Goal: Task Accomplishment & Management: Manage account settings

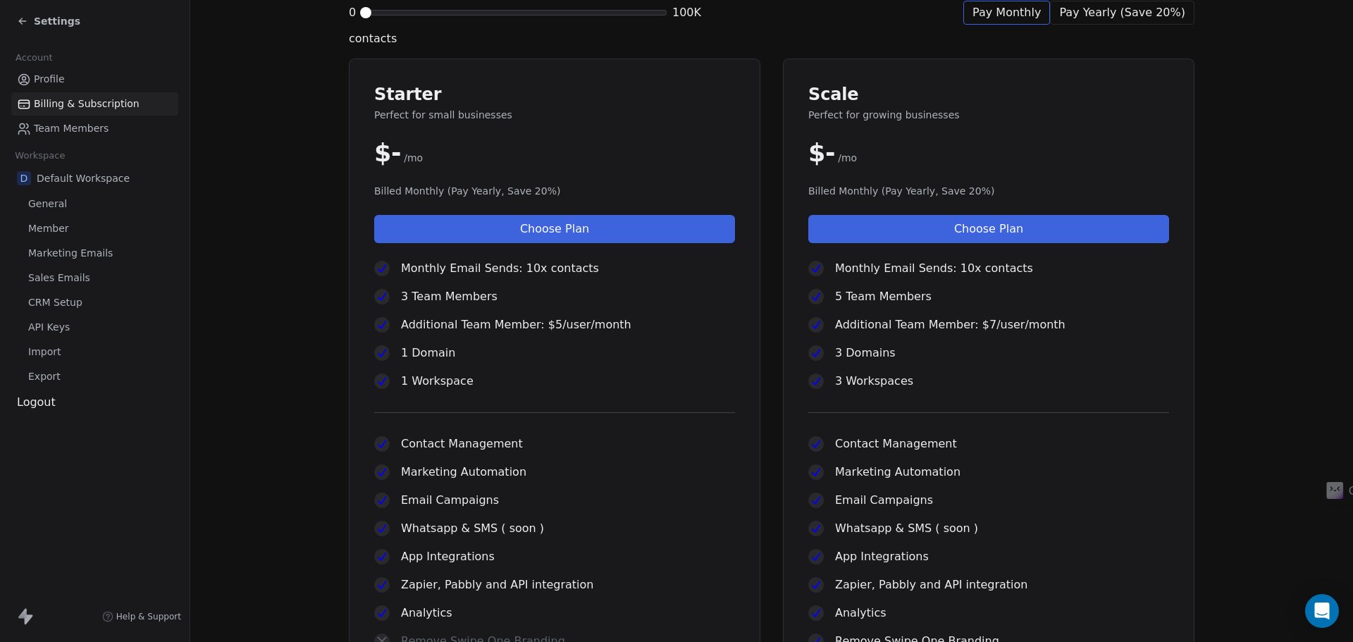
scroll to position [474, 0]
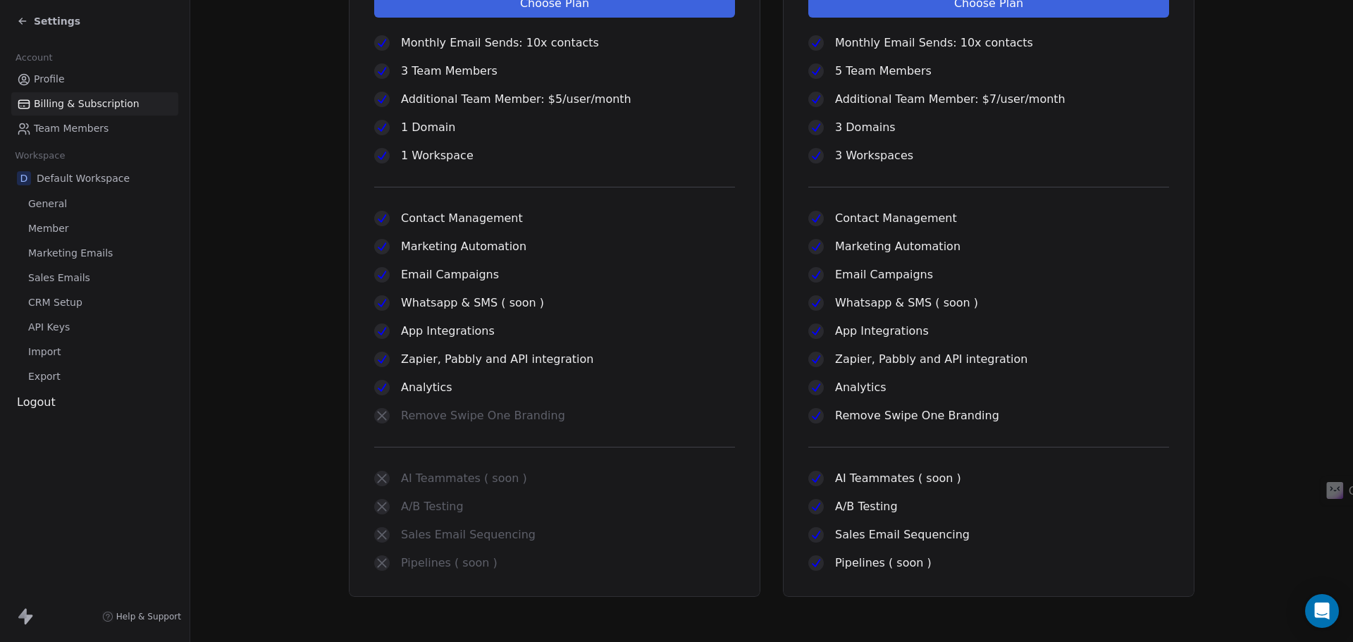
click at [64, 82] on link "Profile" at bounding box center [94, 79] width 167 height 23
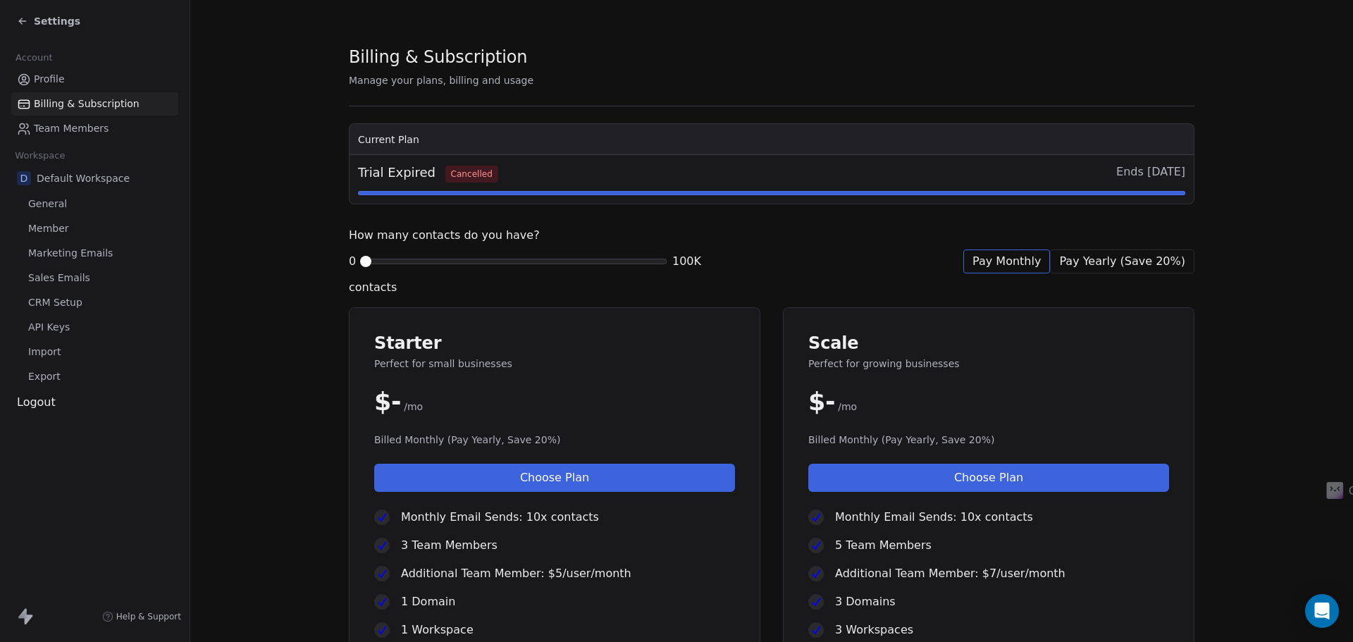
click at [64, 80] on link "Profile" at bounding box center [94, 79] width 167 height 23
click at [75, 99] on span "Billing & Subscription" at bounding box center [87, 104] width 106 height 15
click at [87, 133] on span "Team Members" at bounding box center [71, 128] width 75 height 15
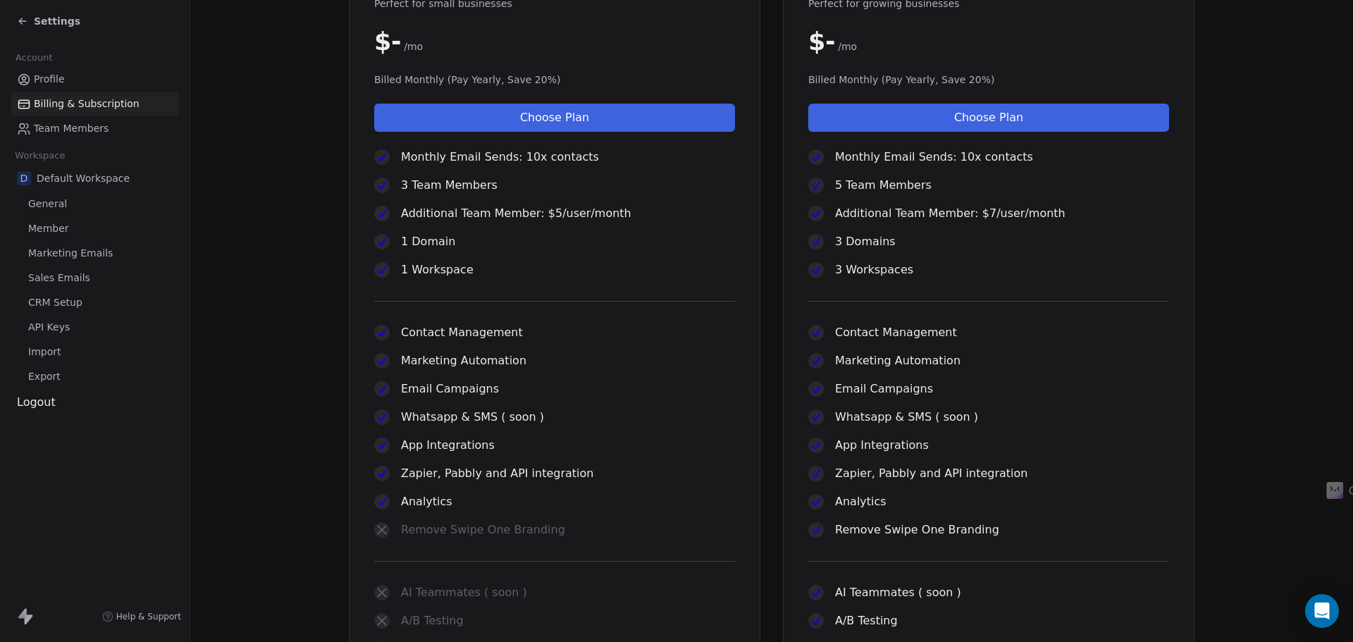
scroll to position [474, 0]
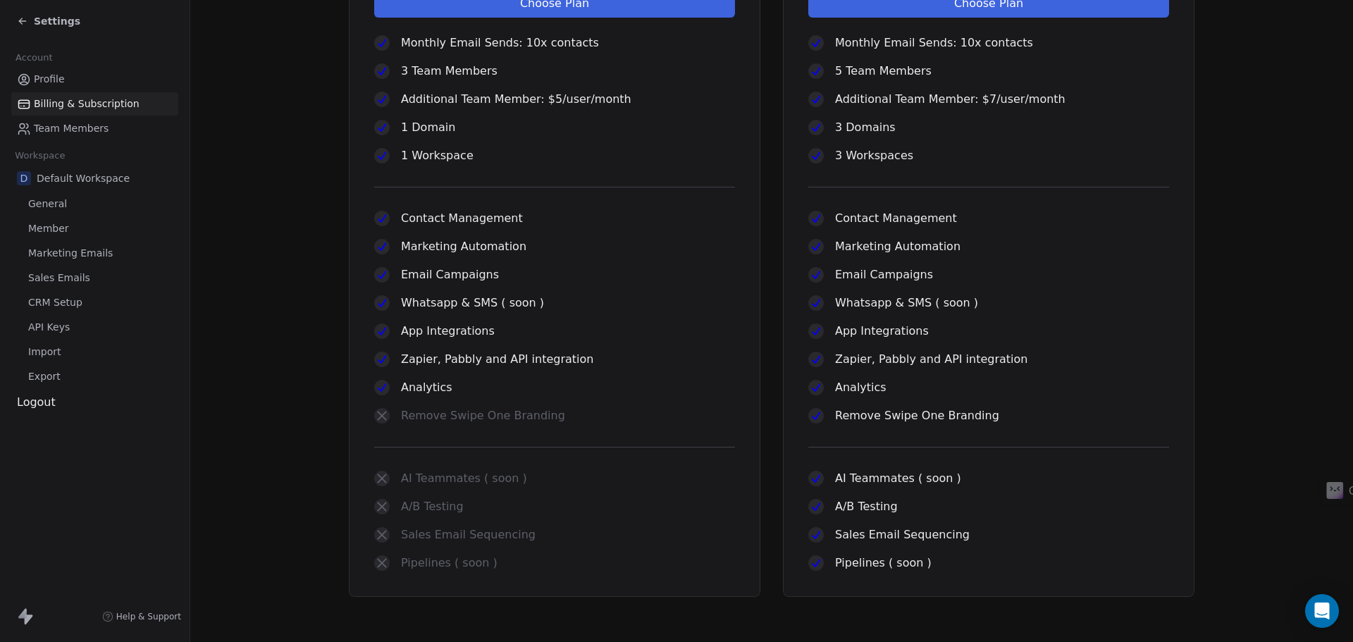
click at [47, 205] on span "General" at bounding box center [47, 204] width 39 height 15
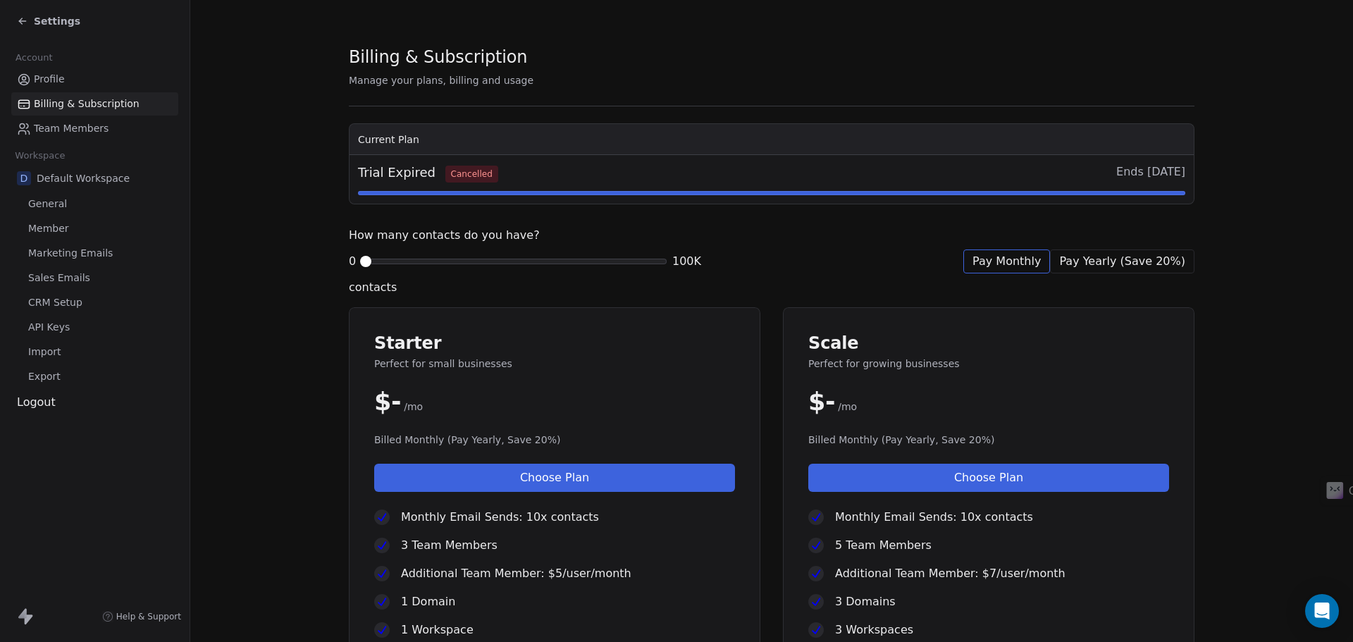
click at [62, 123] on span "Team Members" at bounding box center [71, 128] width 75 height 15
click at [56, 77] on span "Profile" at bounding box center [49, 79] width 31 height 15
click at [23, 16] on icon at bounding box center [22, 21] width 11 height 11
drag, startPoint x: 384, startPoint y: 171, endPoint x: 431, endPoint y: 173, distance: 47.2
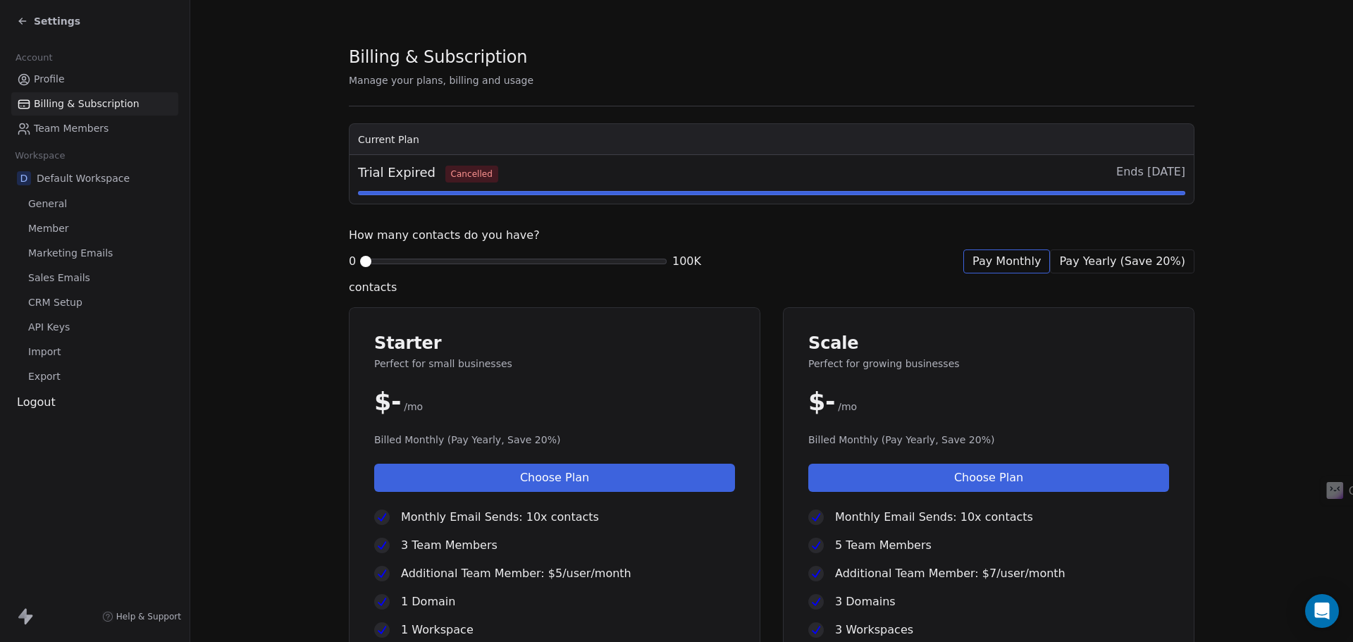
click at [384, 171] on span "Trial Expired Cancelled" at bounding box center [428, 172] width 140 height 19
click at [993, 175] on div "Trial Expired Cancelled Ends [DATE]" at bounding box center [771, 172] width 827 height 19
click at [1105, 163] on td "Trial Expired Cancelled Ends [DATE]" at bounding box center [771, 179] width 844 height 49
click at [48, 404] on div "Logout" at bounding box center [94, 402] width 167 height 17
